Goal: Obtain resource: Download file/media

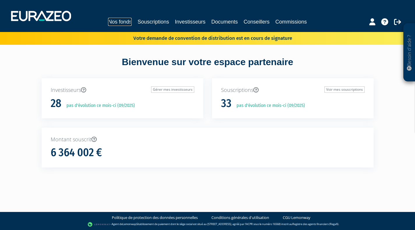
click at [119, 22] on link "Nos fonds" at bounding box center [120, 22] width 24 height 8
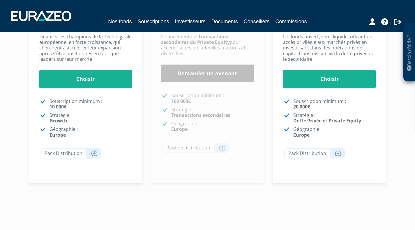
scroll to position [159, 0]
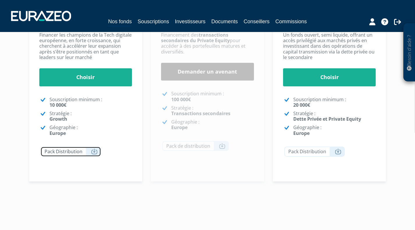
click at [94, 152] on icon at bounding box center [94, 152] width 6 height 6
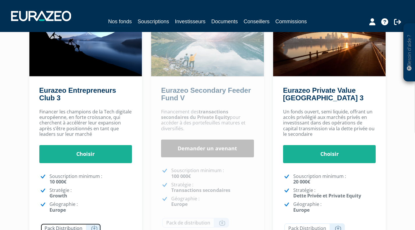
scroll to position [82, 0]
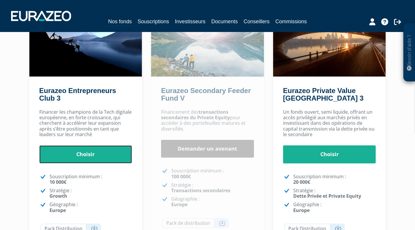
click at [88, 151] on link "Choisir" at bounding box center [85, 155] width 93 height 18
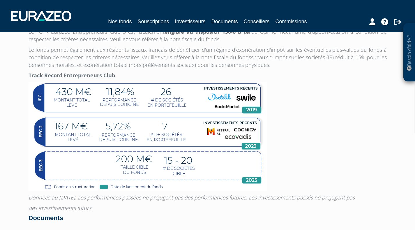
scroll to position [456, 0]
